Goal: Task Accomplishment & Management: Manage account settings

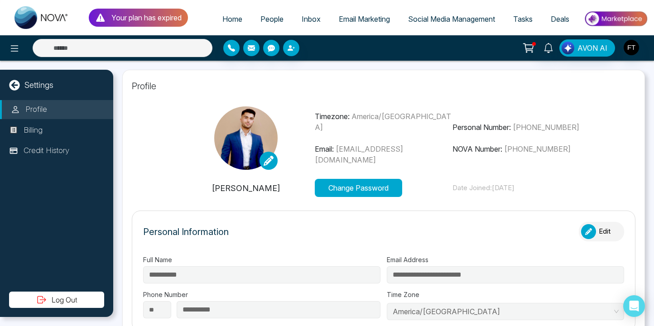
click at [19, 86] on icon at bounding box center [14, 85] width 10 height 10
click at [41, 132] on p "Billing" at bounding box center [33, 131] width 19 height 12
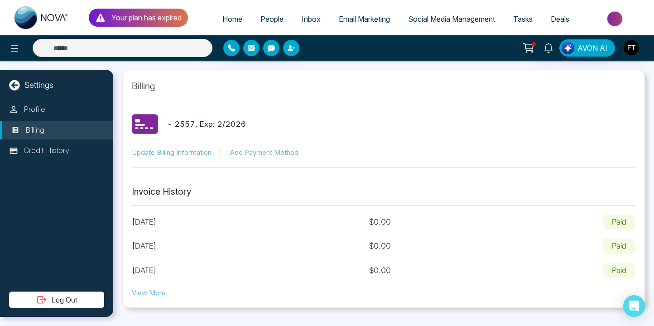
click at [153, 289] on button "View More" at bounding box center [149, 293] width 34 height 10
click at [46, 105] on li "Profile" at bounding box center [56, 109] width 113 height 19
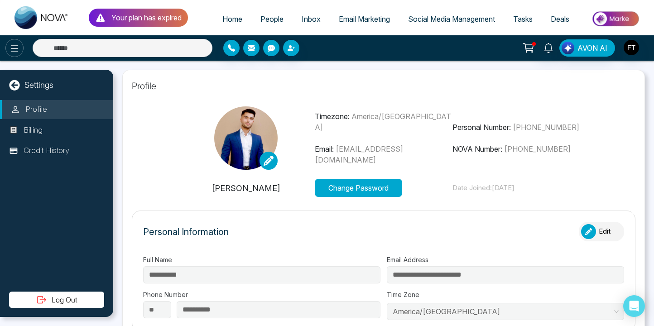
click at [13, 49] on icon at bounding box center [14, 48] width 11 height 11
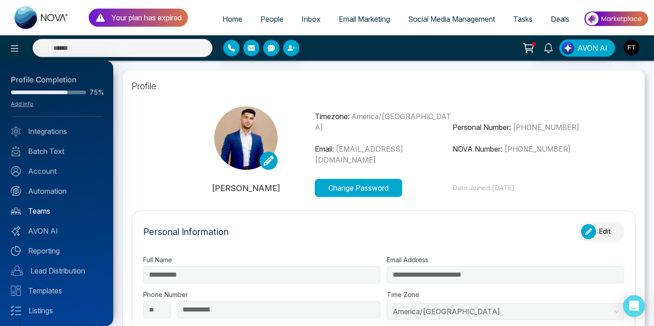
click at [47, 210] on link "Teams" at bounding box center [56, 211] width 91 height 11
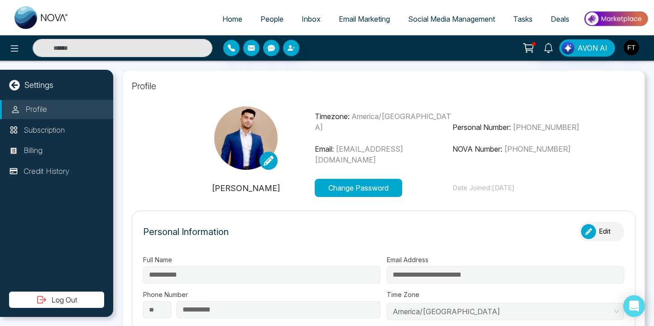
click at [227, 19] on span "Home" at bounding box center [232, 18] width 20 height 9
select select "*"
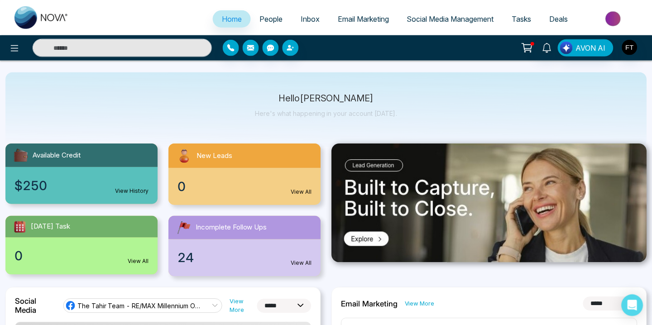
scroll to position [17, 0]
click at [23, 44] on div at bounding box center [109, 48] width 218 height 18
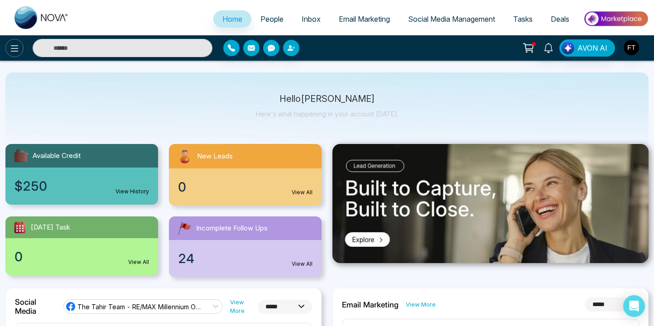
click at [17, 50] on icon at bounding box center [14, 48] width 11 height 11
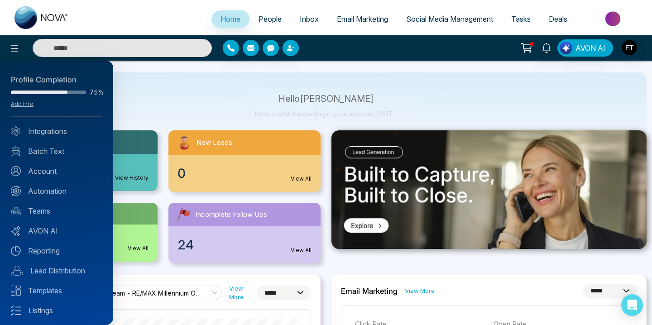
scroll to position [39, 0]
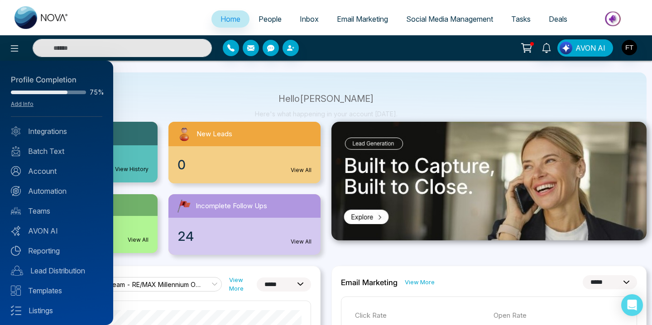
click at [435, 78] on div at bounding box center [326, 162] width 652 height 325
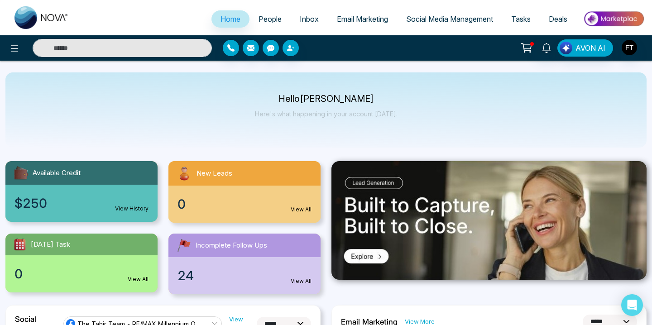
scroll to position [0, 0]
